Goal: Task Accomplishment & Management: Manage account settings

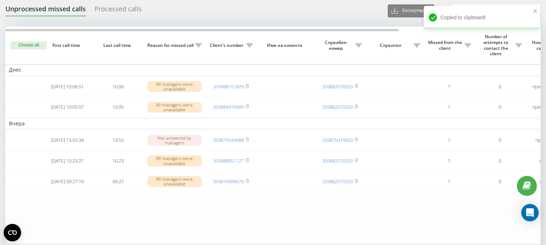
scroll to position [24, 0]
click at [23, 46] on button "Choose all" at bounding box center [29, 45] width 36 height 8
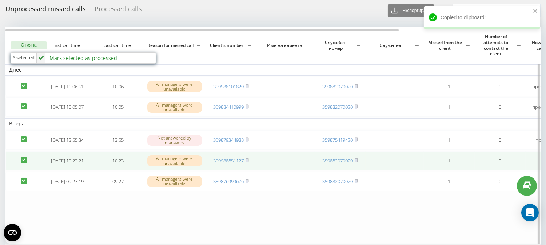
click at [24, 157] on label at bounding box center [24, 157] width 6 height 0
checkbox input "false"
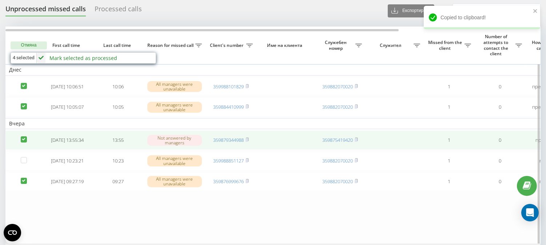
click at [23, 136] on label at bounding box center [24, 136] width 6 height 0
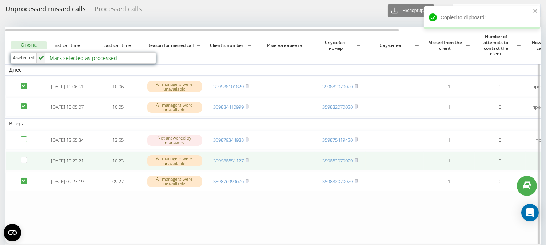
checkbox input "false"
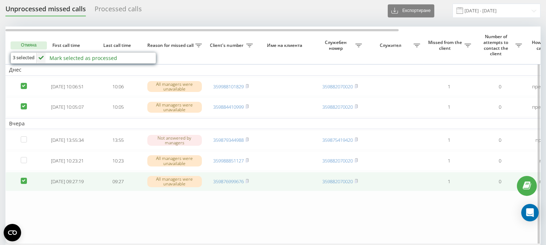
click at [25, 178] on label at bounding box center [24, 178] width 6 height 0
checkbox input "false"
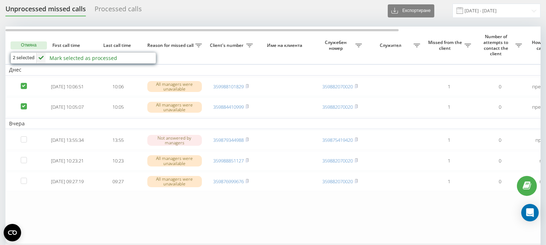
click at [77, 57] on div "Mark selected as processed" at bounding box center [83, 58] width 68 height 7
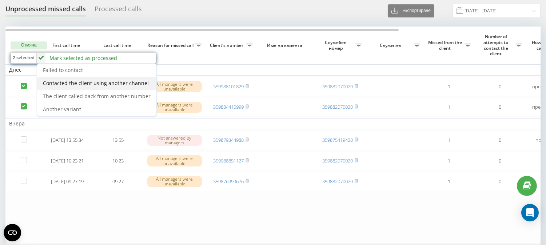
click at [96, 84] on span "Contacted the client using another channel" at bounding box center [96, 83] width 106 height 7
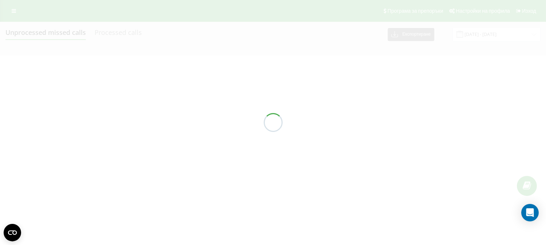
scroll to position [0, 0]
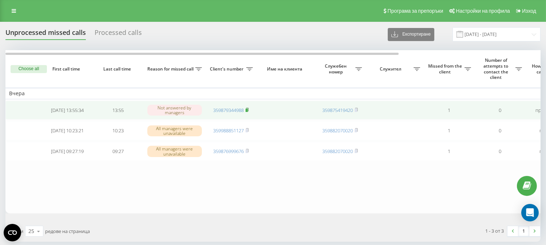
click at [248, 109] on rect at bounding box center [246, 110] width 2 height 3
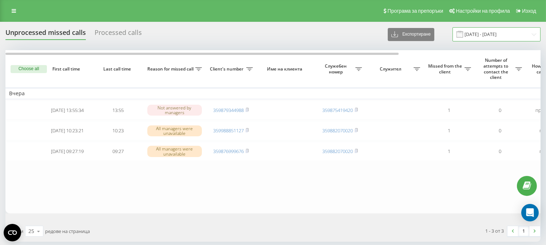
click at [475, 31] on input "18.08.2025 - 20.08.2025" at bounding box center [496, 34] width 88 height 14
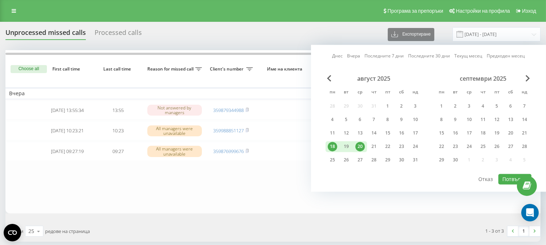
click at [337, 56] on link "Днес" at bounding box center [337, 56] width 11 height 7
click at [507, 178] on button "Потвърди" at bounding box center [514, 179] width 33 height 11
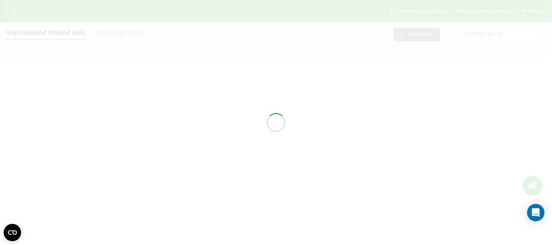
type input "20.08.2025 - 20.08.2025"
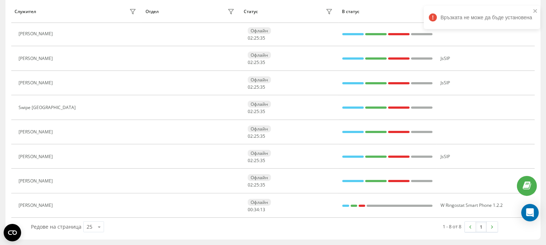
scroll to position [94, 0]
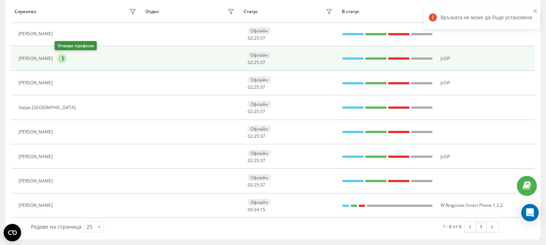
click at [59, 59] on icon at bounding box center [62, 59] width 6 height 6
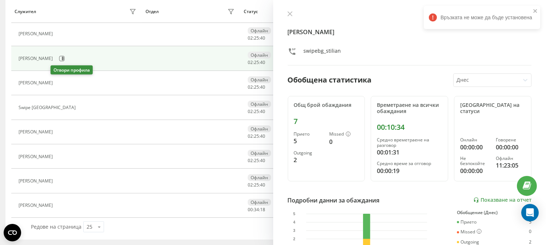
click at [61, 83] on icon at bounding box center [62, 83] width 2 height 4
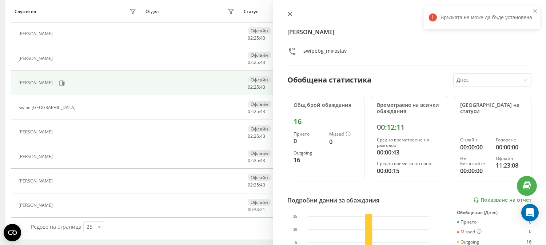
click at [288, 12] on icon at bounding box center [289, 13] width 5 height 5
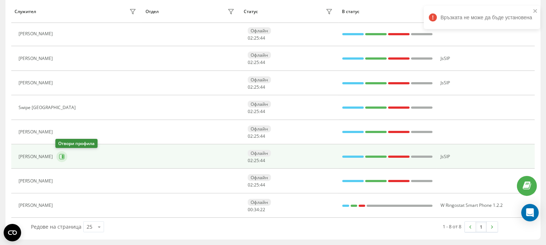
click at [62, 156] on icon at bounding box center [63, 157] width 2 height 4
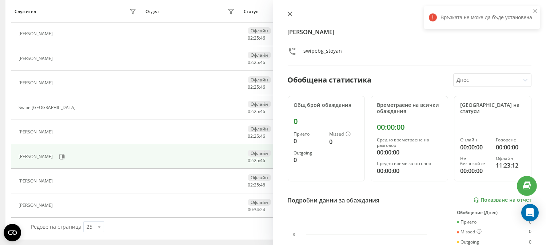
click at [290, 13] on icon at bounding box center [289, 14] width 4 height 4
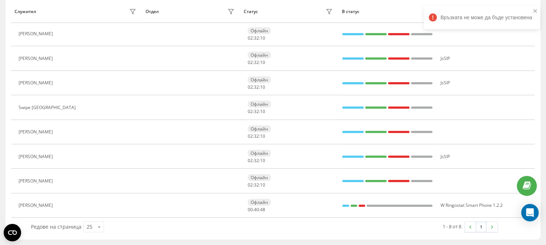
scroll to position [5, 0]
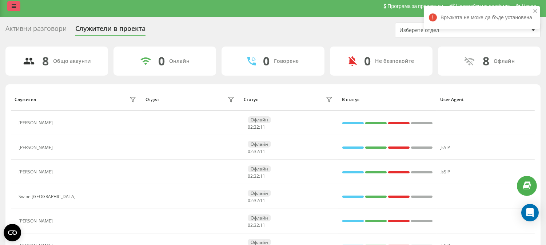
click at [15, 4] on icon at bounding box center [14, 6] width 4 height 5
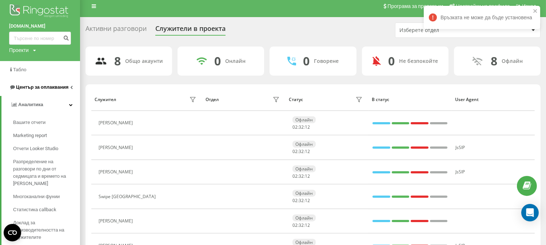
click at [45, 86] on span "Център за оплаквания" at bounding box center [42, 86] width 52 height 5
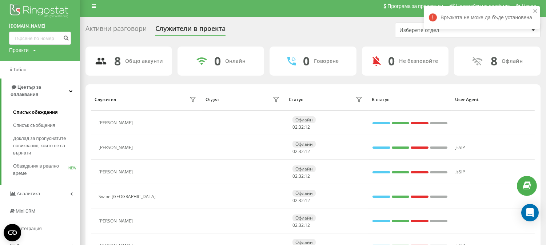
click at [34, 109] on span "Списък обаждания" at bounding box center [35, 112] width 45 height 7
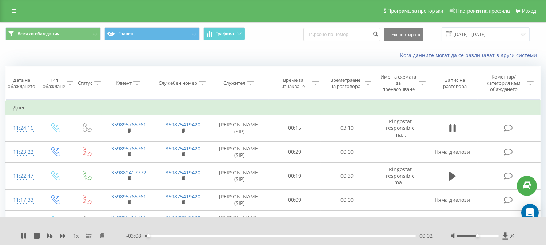
click at [157, 235] on div "00:02" at bounding box center [280, 236] width 271 height 2
click at [172, 236] on div "00:09" at bounding box center [280, 236] width 271 height 2
click at [151, 235] on div "00:21" at bounding box center [280, 236] width 271 height 2
click at [173, 235] on div "00:12" at bounding box center [280, 236] width 271 height 2
drag, startPoint x: 182, startPoint y: 237, endPoint x: 187, endPoint y: 237, distance: 4.4
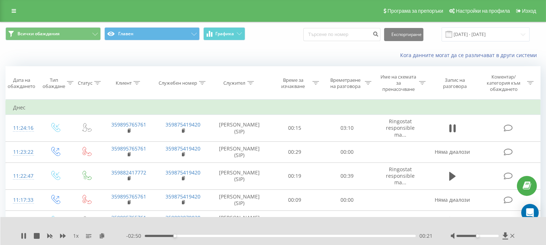
click at [183, 237] on div "00:21" at bounding box center [280, 236] width 271 height 2
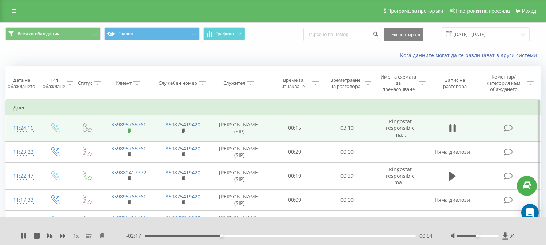
click at [129, 129] on rect at bounding box center [129, 130] width 2 height 3
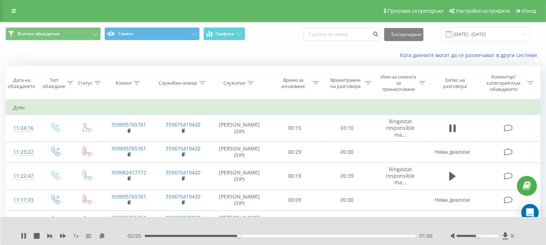
click at [245, 236] on div "01:06" at bounding box center [280, 236] width 271 height 2
drag, startPoint x: 253, startPoint y: 236, endPoint x: 259, endPoint y: 236, distance: 5.8
click at [257, 236] on div "01:12" at bounding box center [280, 236] width 271 height 2
drag, startPoint x: 265, startPoint y: 237, endPoint x: 271, endPoint y: 237, distance: 5.1
click at [267, 237] on div "01:25" at bounding box center [280, 236] width 271 height 2
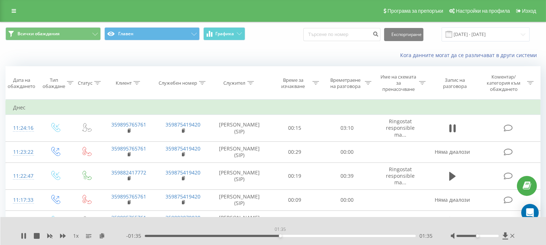
drag, startPoint x: 279, startPoint y: 236, endPoint x: 285, endPoint y: 236, distance: 6.2
click at [281, 236] on div "01:35" at bounding box center [280, 236] width 271 height 2
drag, startPoint x: 301, startPoint y: 235, endPoint x: 308, endPoint y: 235, distance: 7.3
click at [306, 235] on div "01:51" at bounding box center [280, 236] width 271 height 2
click at [335, 235] on div "01:55" at bounding box center [280, 236] width 271 height 2
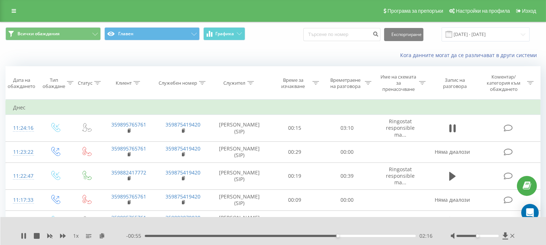
drag, startPoint x: 344, startPoint y: 236, endPoint x: 350, endPoint y: 236, distance: 5.8
click at [345, 236] on div "02:16" at bounding box center [280, 236] width 271 height 2
drag, startPoint x: 354, startPoint y: 236, endPoint x: 369, endPoint y: 237, distance: 15.7
click at [357, 237] on div "- 00:49 02:22 02:22" at bounding box center [279, 235] width 306 height 7
click at [376, 235] on div "02:34" at bounding box center [280, 236] width 271 height 2
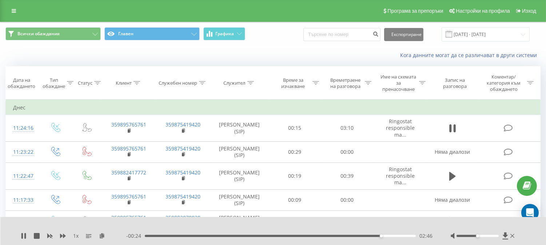
click at [386, 235] on div "02:46" at bounding box center [280, 236] width 271 height 2
click at [393, 236] on div "02:51" at bounding box center [280, 236] width 271 height 2
click at [401, 237] on div "03:01" at bounding box center [280, 236] width 271 height 2
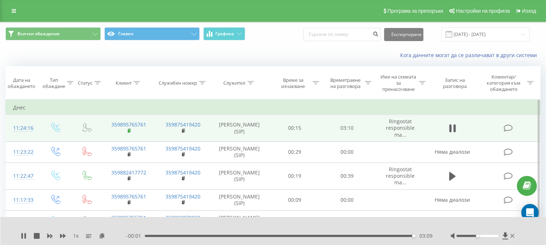
click at [129, 131] on rect at bounding box center [129, 130] width 2 height 3
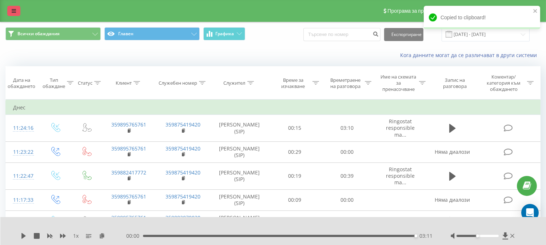
click at [14, 12] on icon at bounding box center [14, 10] width 4 height 5
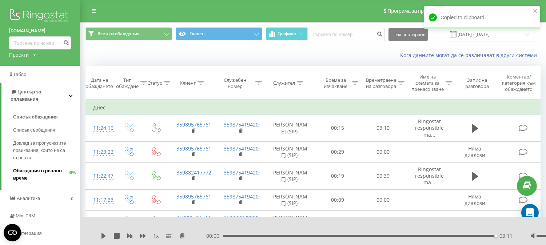
click at [43, 167] on span "Обаждания в реално време" at bounding box center [40, 174] width 55 height 15
